Goal: Information Seeking & Learning: Learn about a topic

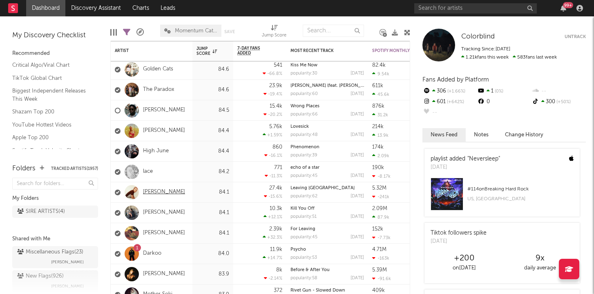
click at [146, 193] on link "[PERSON_NAME]" at bounding box center [164, 191] width 42 height 7
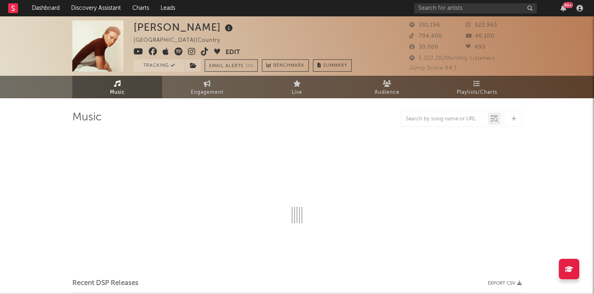
scroll to position [3, 0]
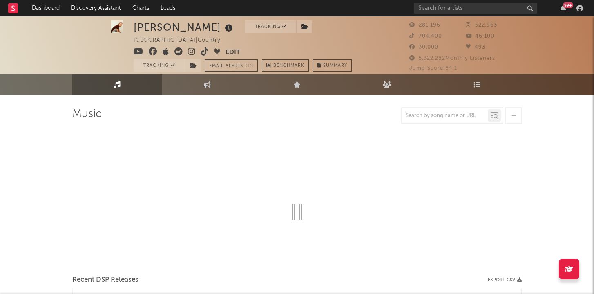
select select "6m"
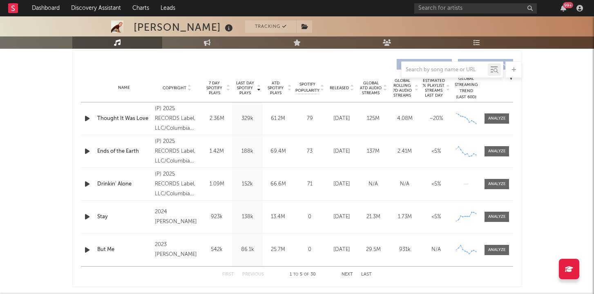
scroll to position [309, 0]
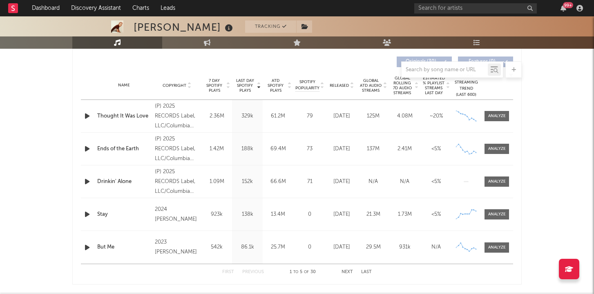
click at [350, 272] on button "Next" at bounding box center [347, 271] width 11 height 4
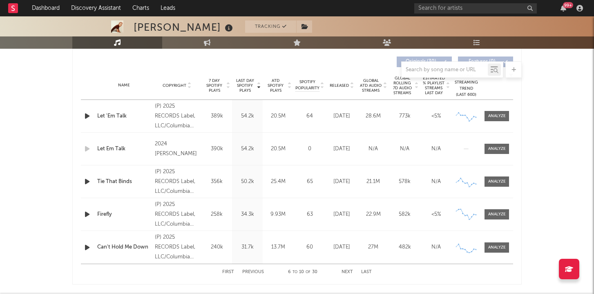
click at [350, 272] on button "Next" at bounding box center [347, 271] width 11 height 4
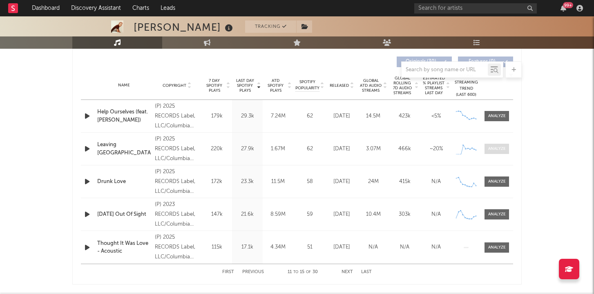
click at [491, 146] on div at bounding box center [498, 149] width 18 height 6
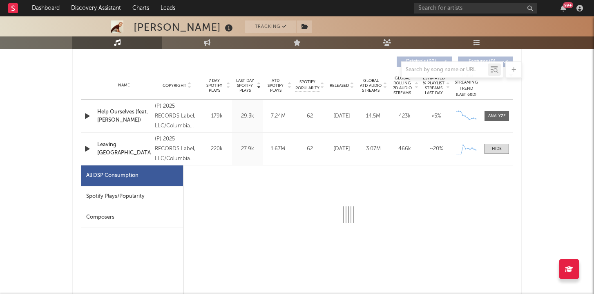
select select "1w"
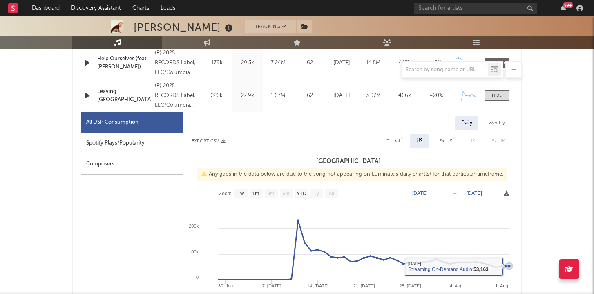
scroll to position [352, 0]
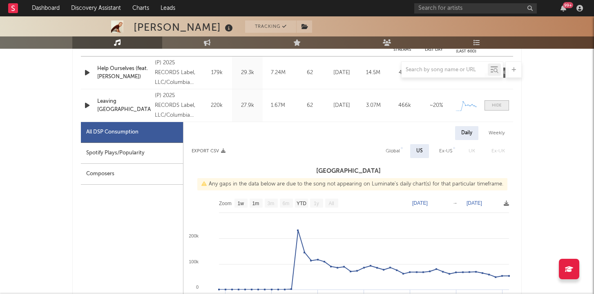
click at [499, 101] on span at bounding box center [497, 105] width 25 height 10
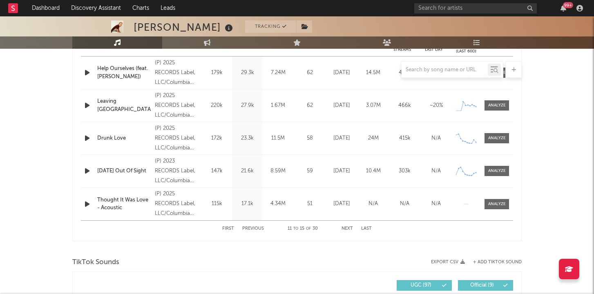
click at [233, 226] on button "First" at bounding box center [228, 228] width 12 height 4
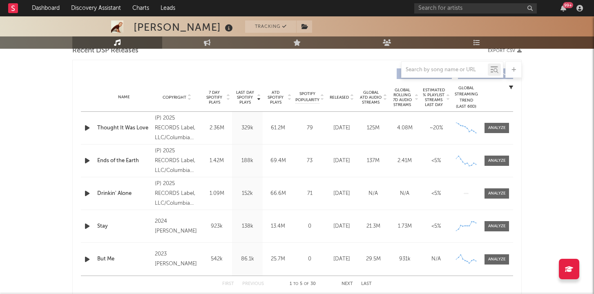
scroll to position [295, 0]
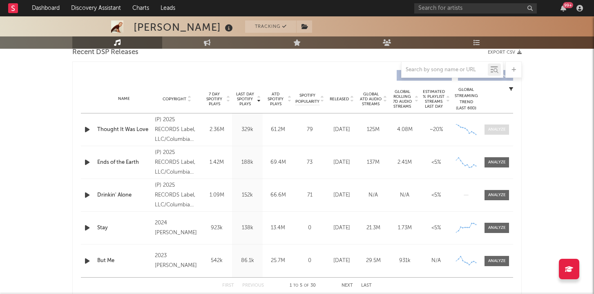
click at [498, 130] on div at bounding box center [498, 129] width 18 height 6
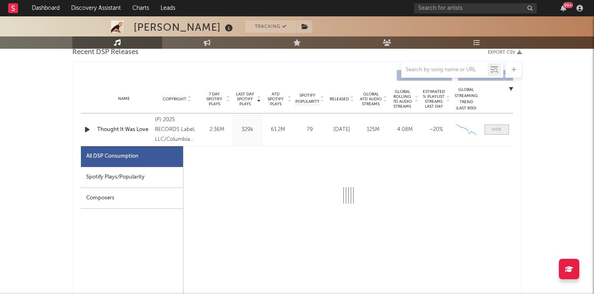
select select "6m"
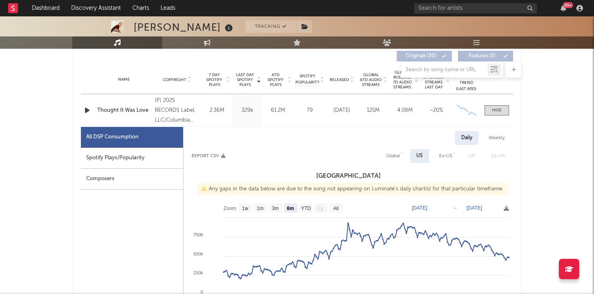
scroll to position [306, 0]
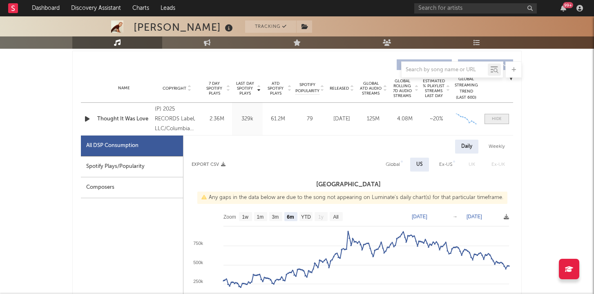
click at [498, 119] on div at bounding box center [497, 119] width 10 height 6
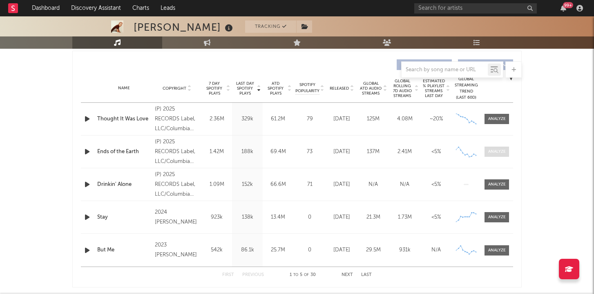
click at [492, 153] on div at bounding box center [498, 151] width 18 height 6
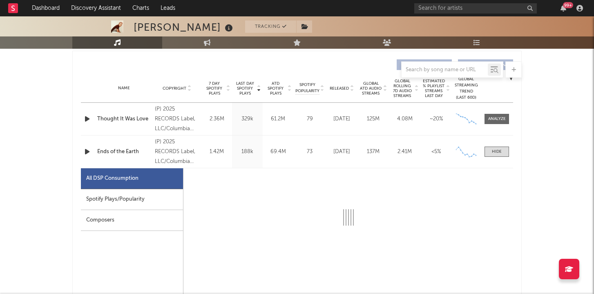
select select "6m"
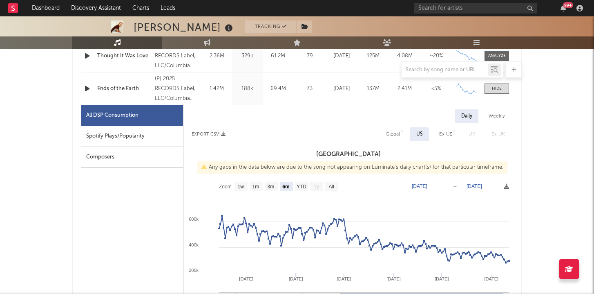
scroll to position [332, 0]
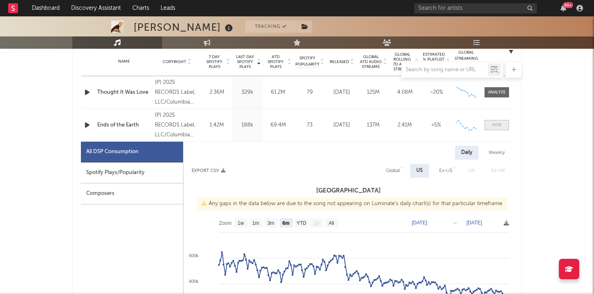
click at [503, 124] on span at bounding box center [497, 125] width 25 height 10
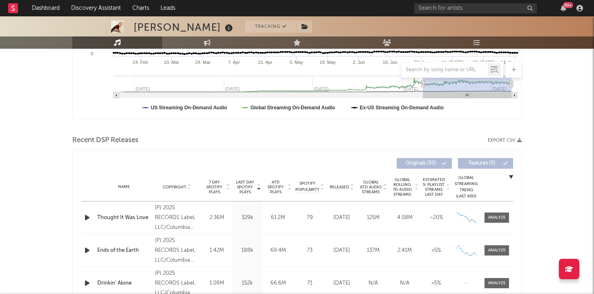
scroll to position [0, 0]
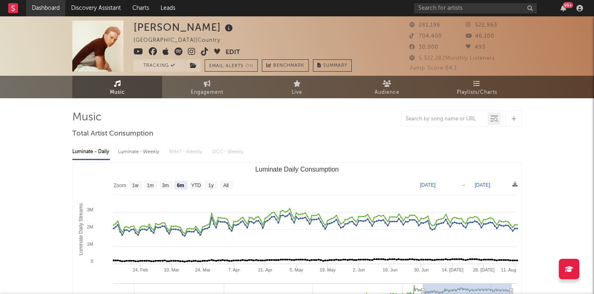
click at [46, 8] on link "Dashboard" at bounding box center [45, 8] width 39 height 16
